Goal: Task Accomplishment & Management: Use online tool/utility

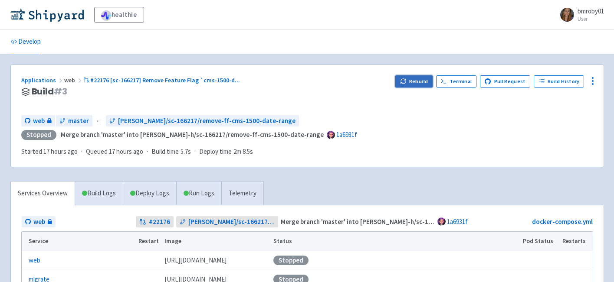
click at [424, 83] on button "Rebuild" at bounding box center [413, 81] width 37 height 12
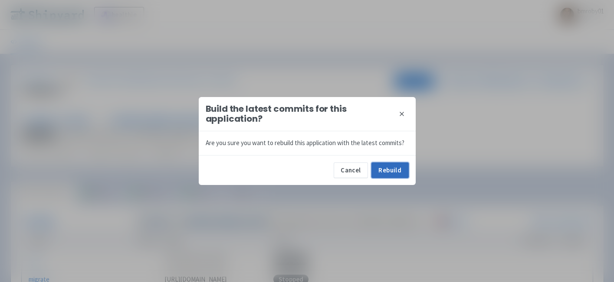
click at [399, 177] on button "Rebuild" at bounding box center [389, 171] width 37 height 16
